Goal: Communication & Community: Participate in discussion

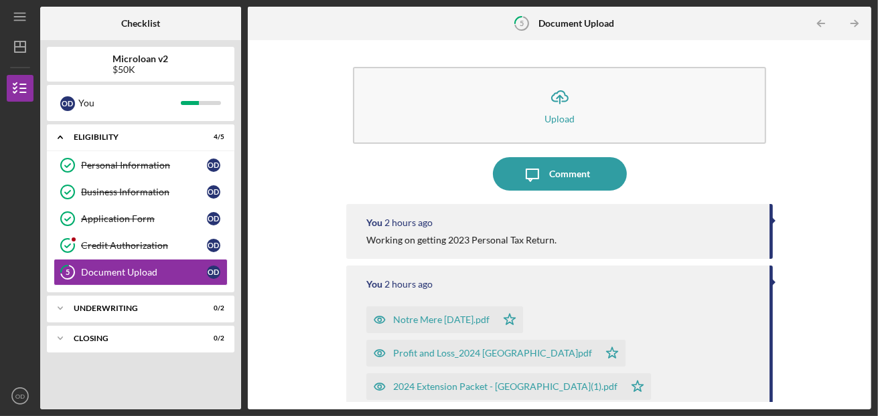
click at [307, 164] on div "Icon/Upload Upload Icon/Message Comment You 2 hours ago Working on getting 2023…" at bounding box center [559, 225] width 610 height 356
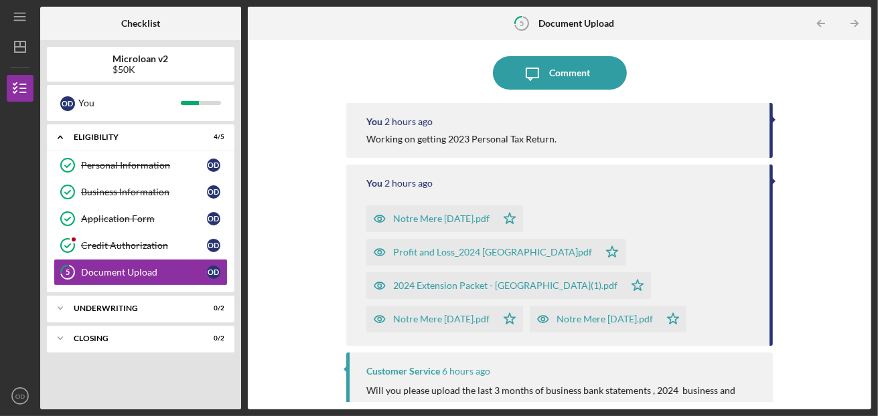
scroll to position [94, 0]
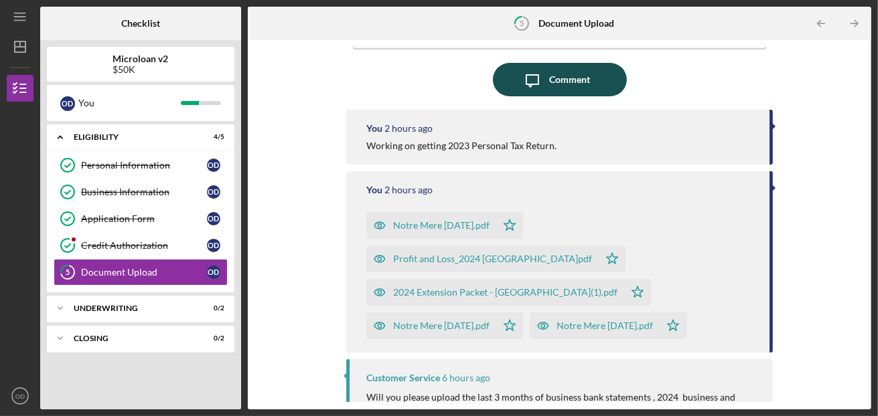
click at [570, 82] on div "Comment" at bounding box center [569, 79] width 41 height 33
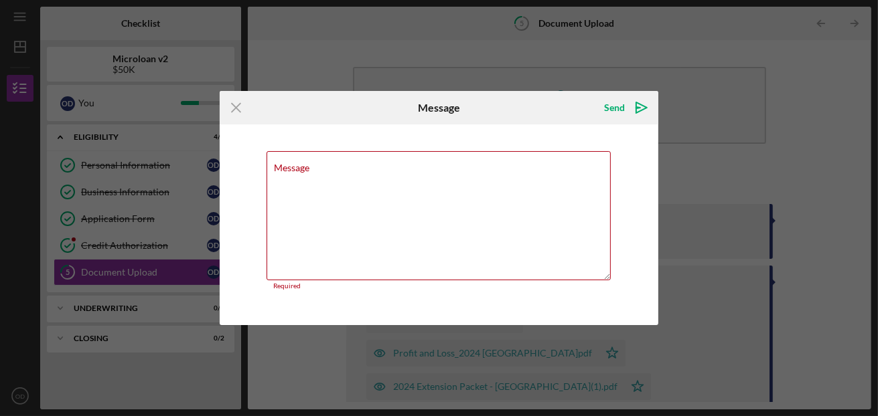
click at [562, 130] on div "Message Required" at bounding box center [439, 225] width 439 height 201
click at [398, 183] on textarea "Message" at bounding box center [438, 215] width 345 height 129
click at [233, 110] on line at bounding box center [236, 108] width 9 height 9
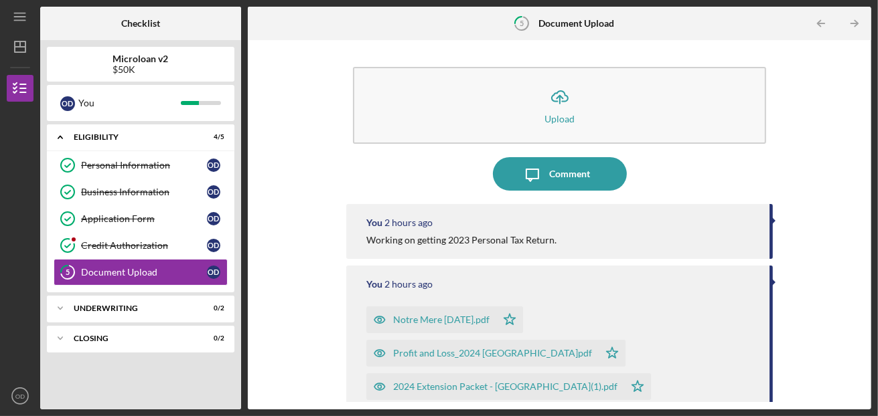
click at [436, 218] on div "You 2 hours ago" at bounding box center [561, 223] width 390 height 11
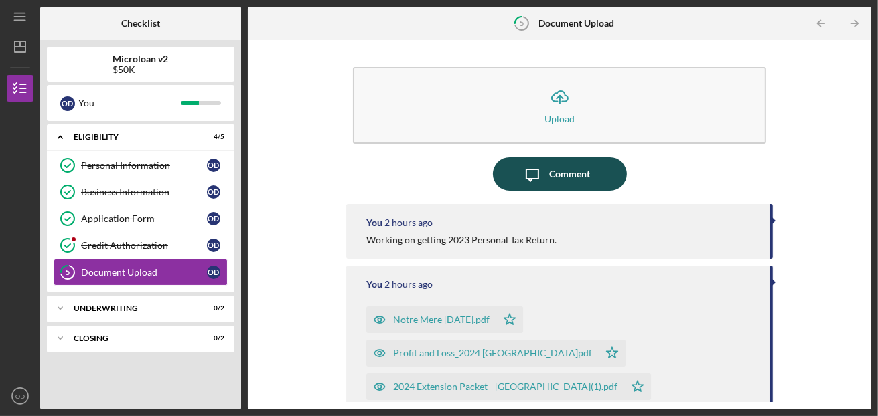
click at [568, 176] on div "Comment" at bounding box center [569, 173] width 41 height 33
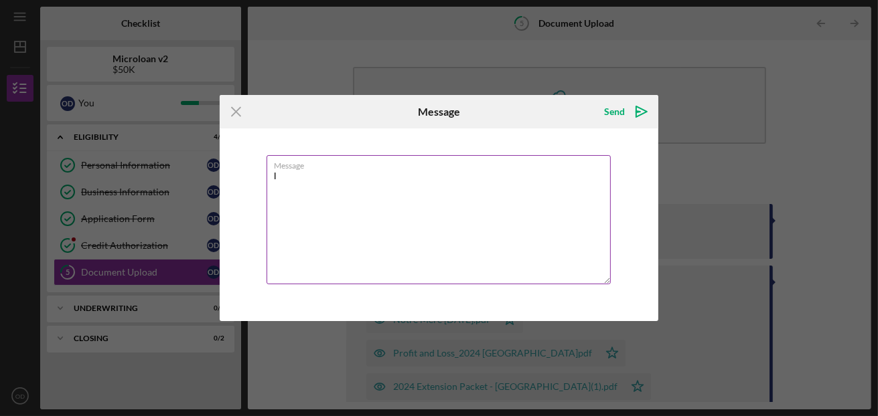
type textarea "I"
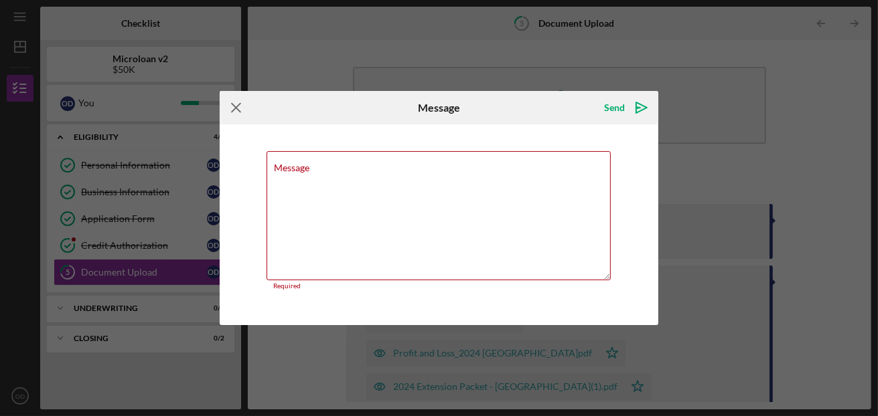
click at [236, 106] on icon "Icon/Menu Close" at bounding box center [236, 107] width 33 height 33
